Goal: Communication & Community: Answer question/provide support

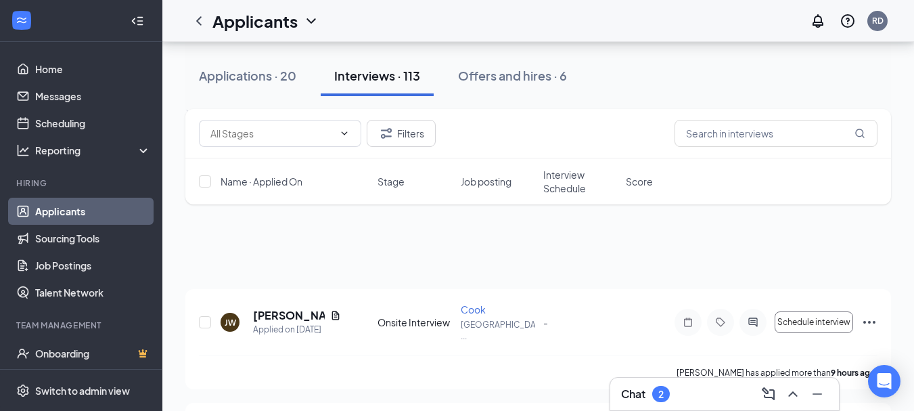
scroll to position [3247, 0]
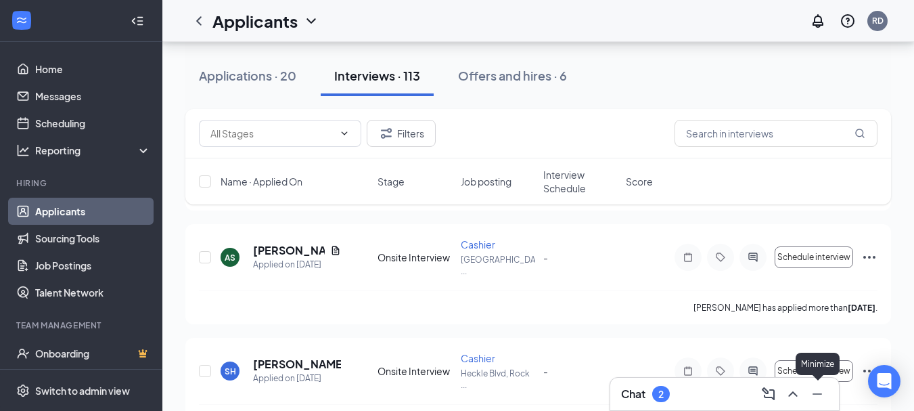
click at [800, 394] on button at bounding box center [793, 394] width 22 height 22
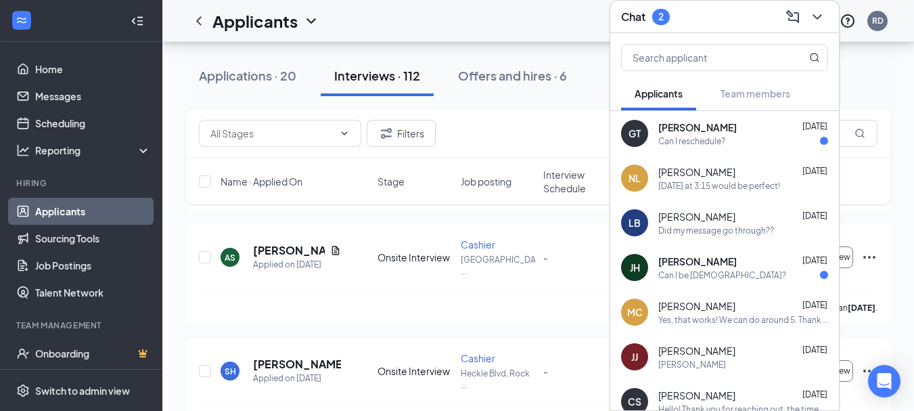
click at [667, 141] on div "Can I reschedule?" at bounding box center [691, 141] width 67 height 12
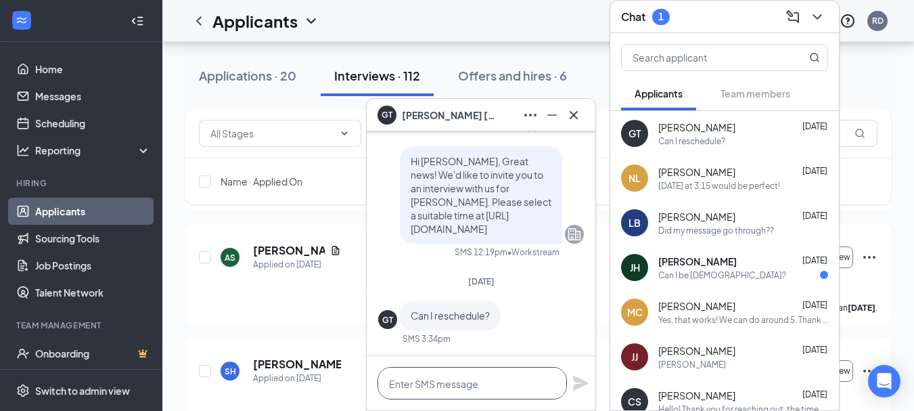
click at [428, 384] on textarea at bounding box center [472, 383] width 189 height 32
type textarea "y"
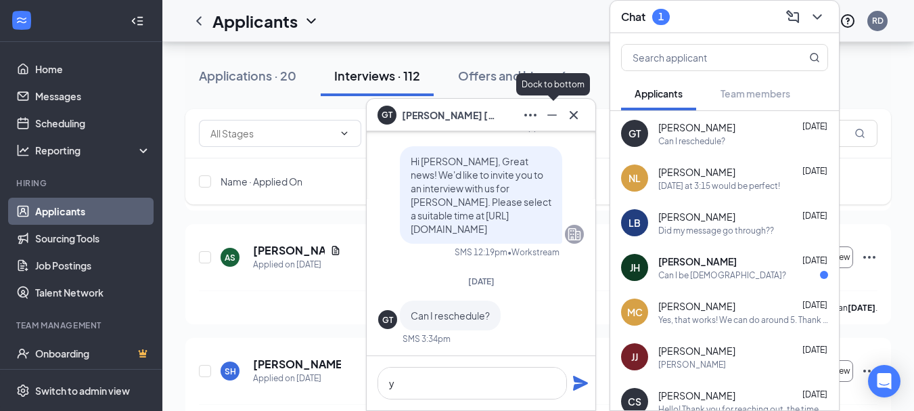
click at [554, 117] on icon "Minimize" at bounding box center [552, 115] width 16 height 16
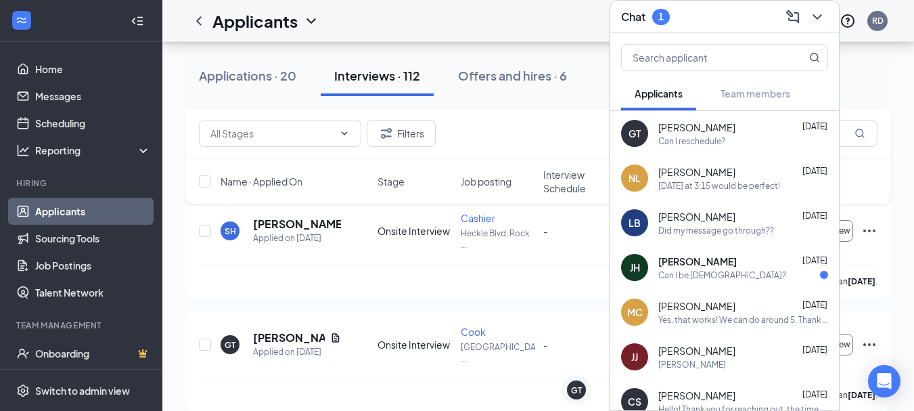
scroll to position [3383, 0]
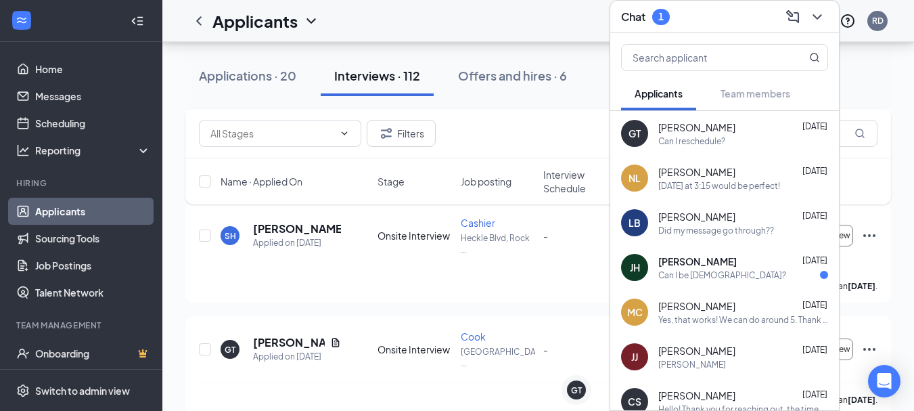
click at [654, 148] on div "GT [PERSON_NAME] [DATE] Can I reschedule?" at bounding box center [724, 133] width 229 height 45
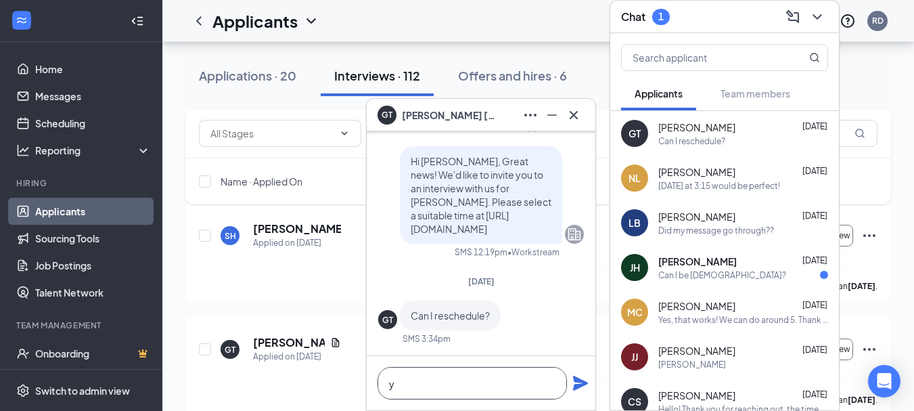
click at [425, 390] on textarea "y" at bounding box center [472, 383] width 189 height 32
type textarea "y"
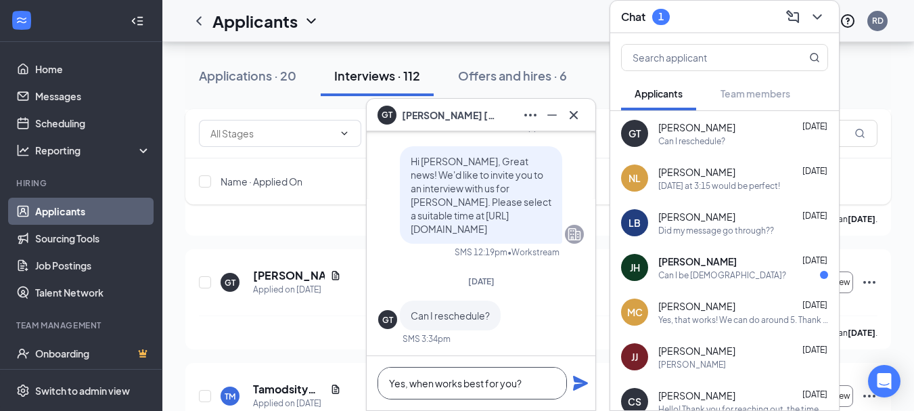
scroll to position [3450, 0]
type textarea "Yes, when works best for you?"
click at [578, 386] on icon "Plane" at bounding box center [580, 382] width 15 height 15
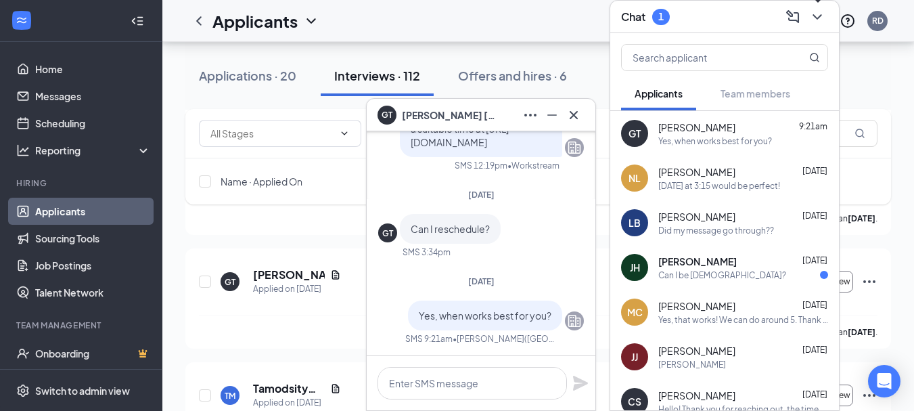
click at [821, 18] on icon "ChevronDown" at bounding box center [817, 17] width 16 height 16
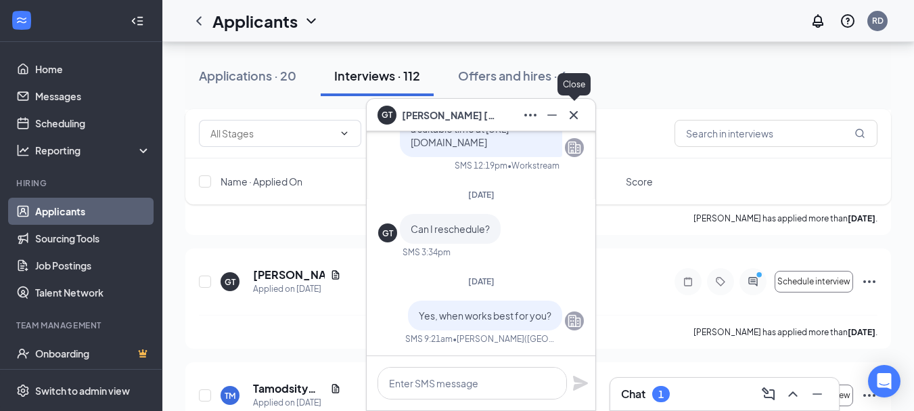
click at [581, 118] on icon "Cross" at bounding box center [574, 115] width 16 height 16
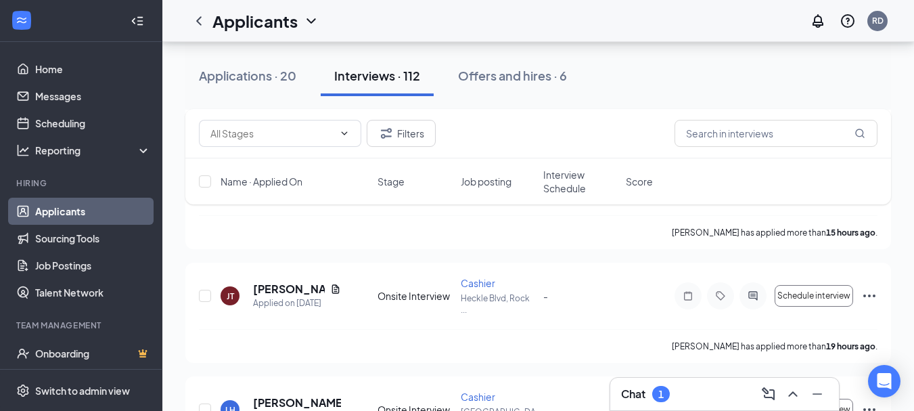
scroll to position [371, 0]
